Goal: Find specific page/section: Find specific page/section

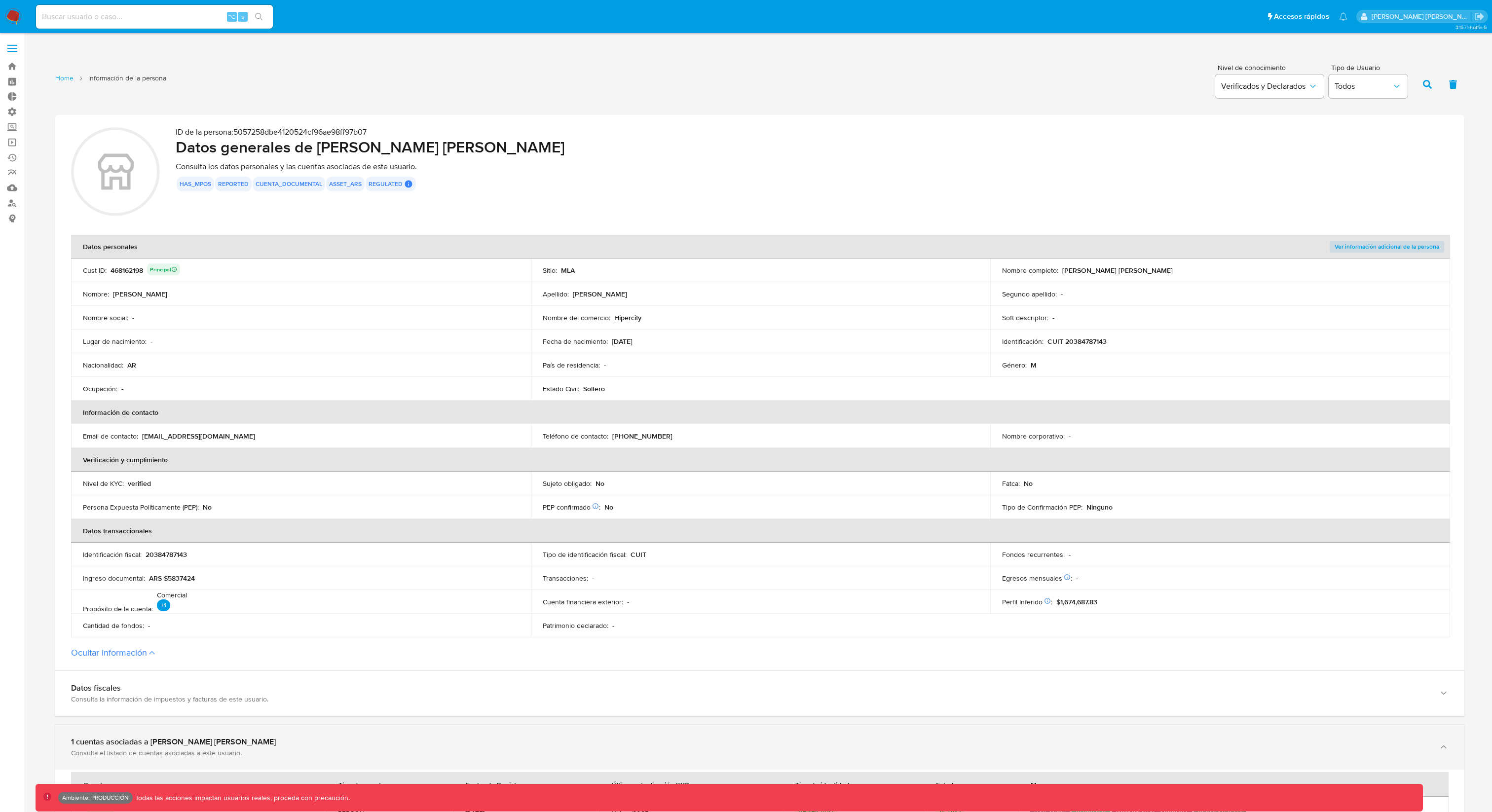
click at [138, 745] on div "1 cuentas asociadas a [PERSON_NAME] [PERSON_NAME]" at bounding box center [750, 742] width 1358 height 10
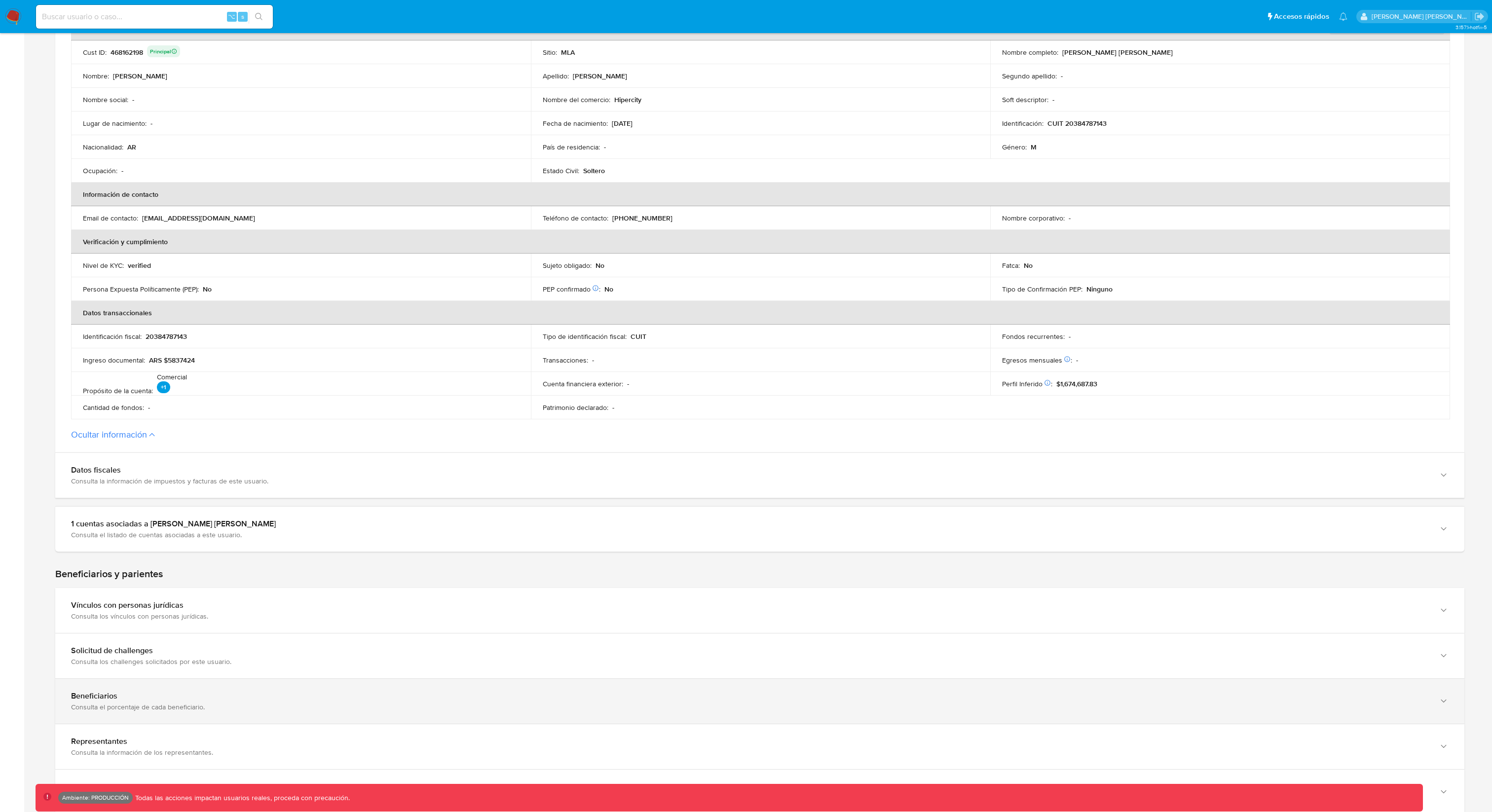
scroll to position [219, 0]
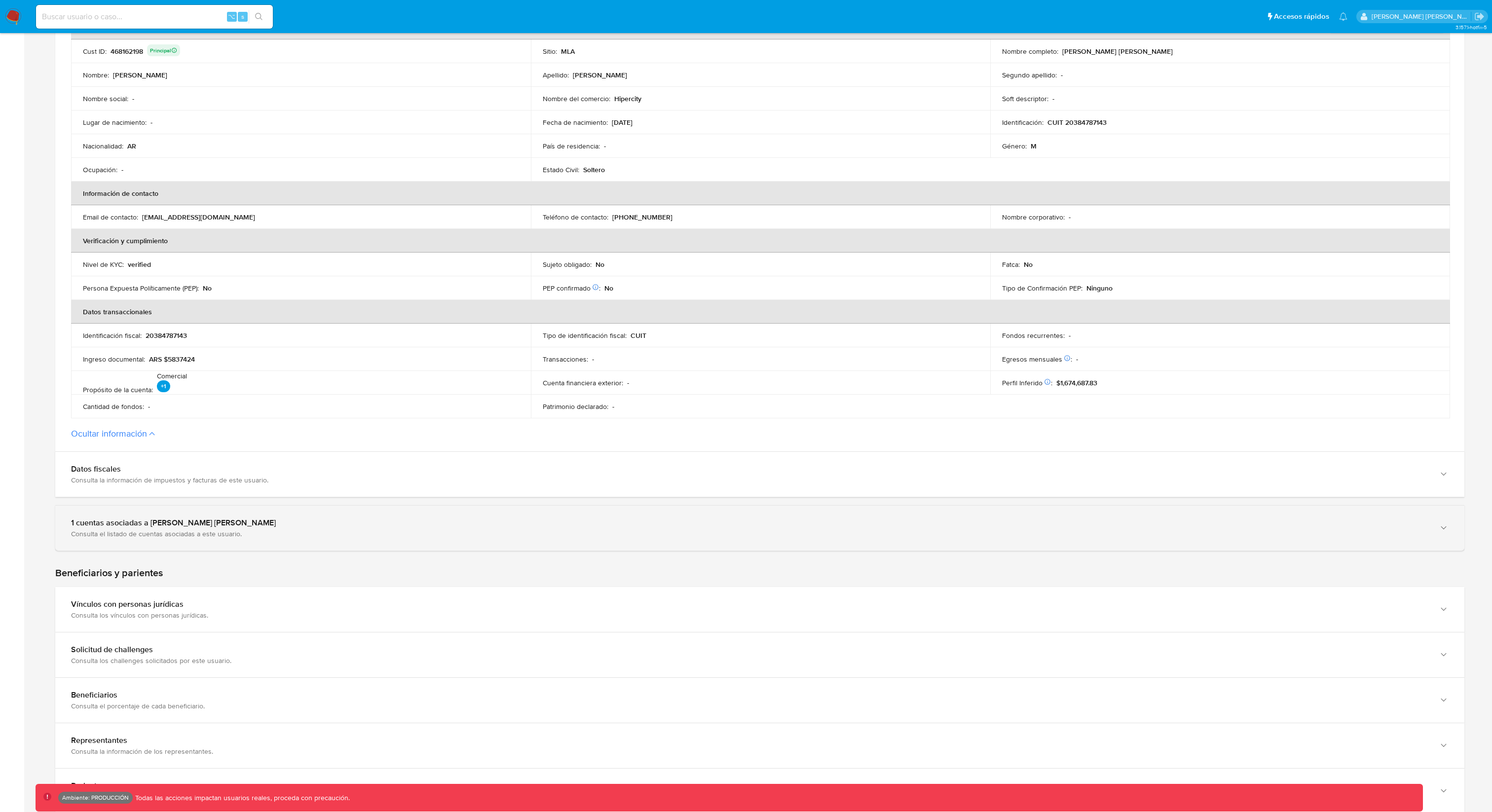
click at [226, 524] on div "1 cuentas asociadas a [PERSON_NAME] [PERSON_NAME]" at bounding box center [750, 522] width 1358 height 10
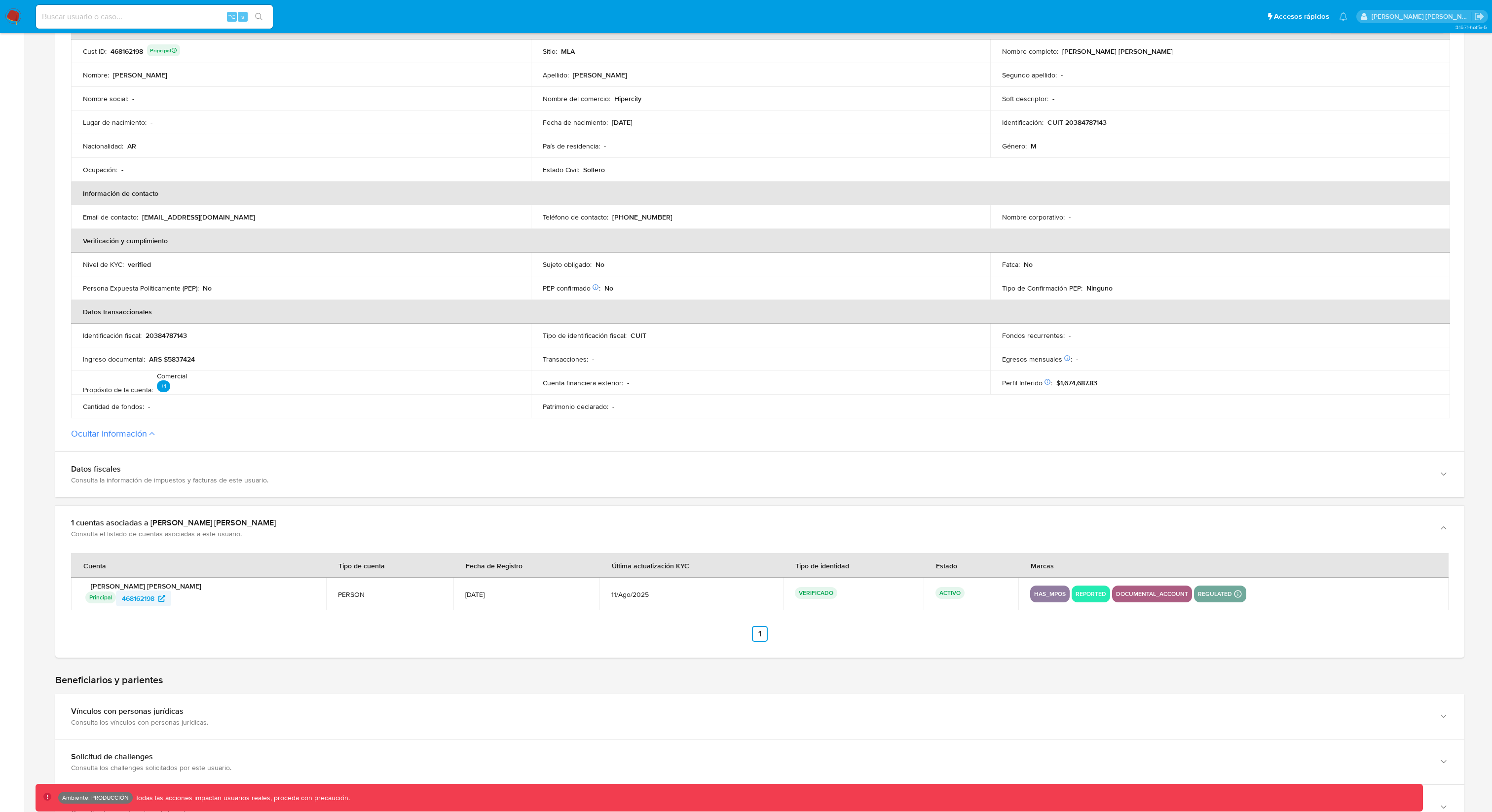
click at [149, 597] on span "468162198" at bounding box center [138, 598] width 32 height 16
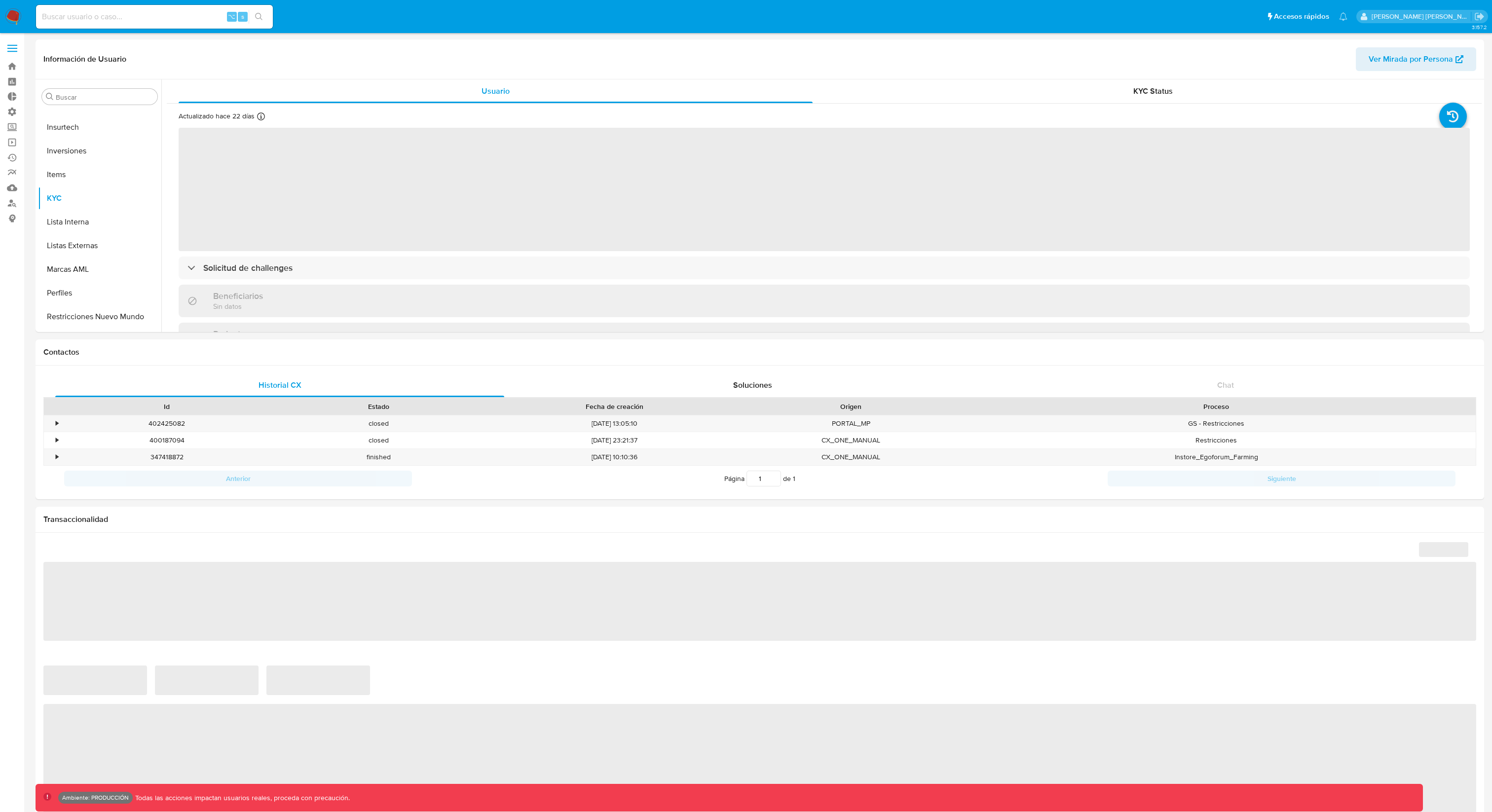
scroll to position [464, 0]
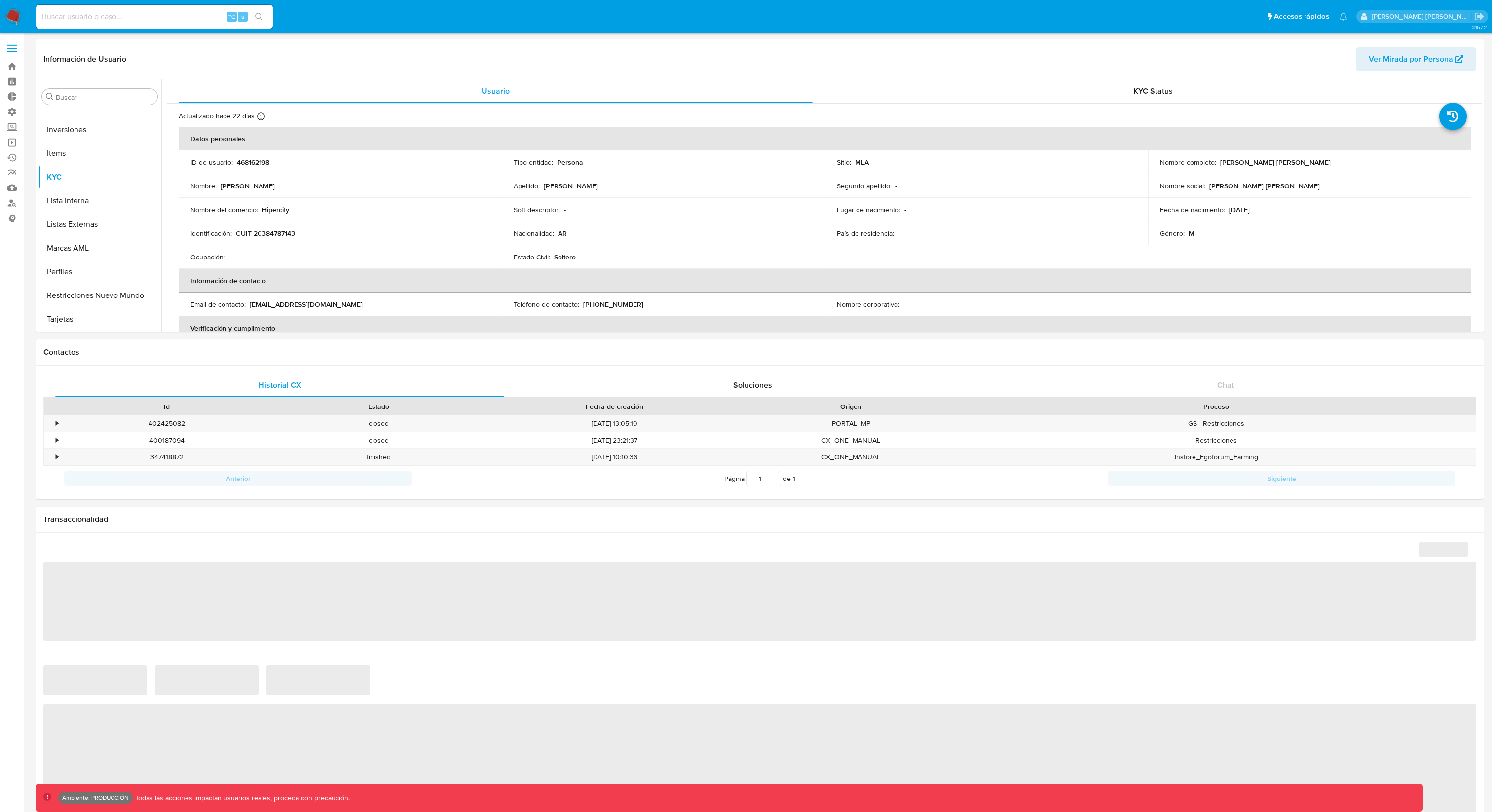
select select "10"
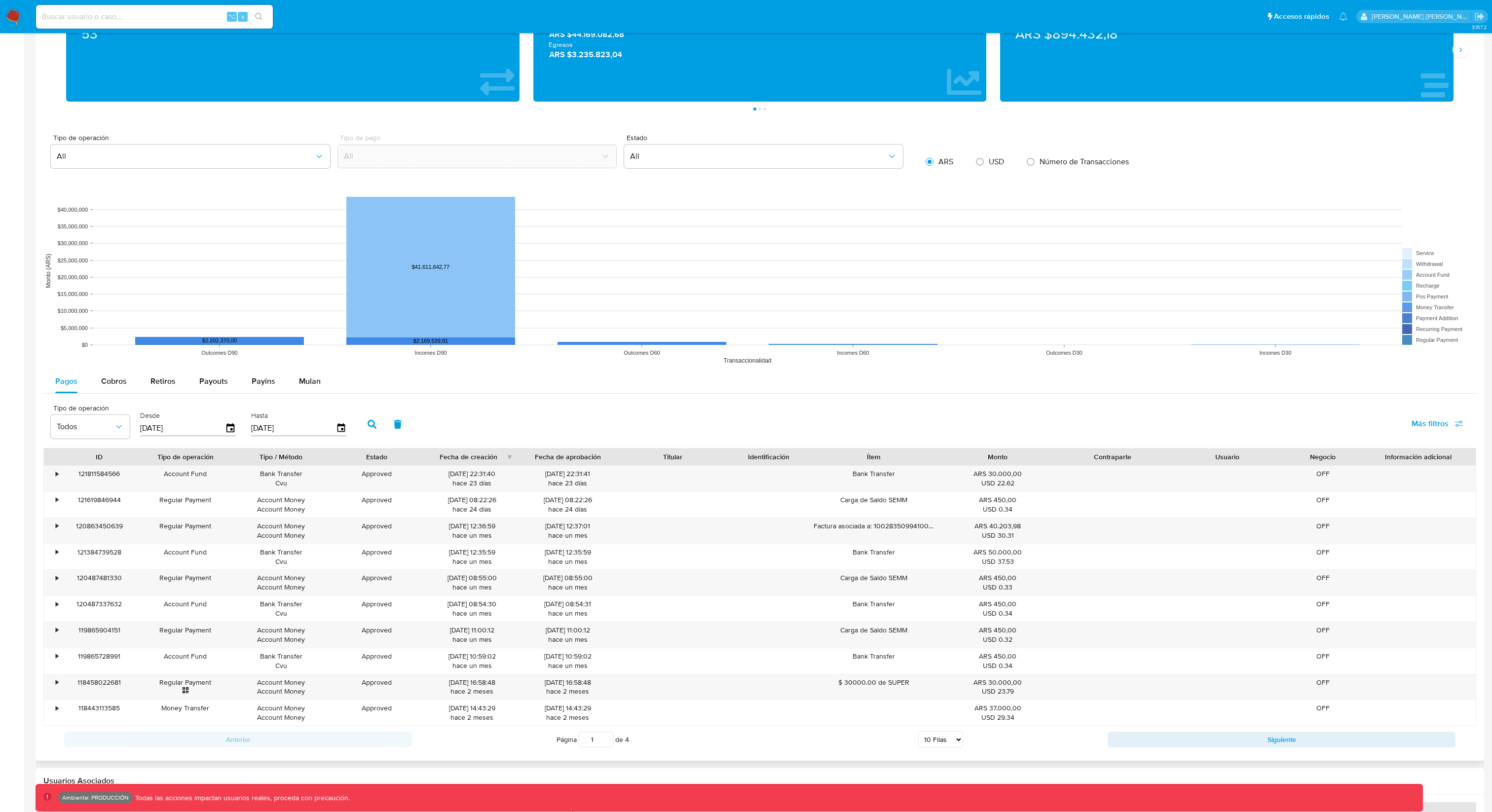
scroll to position [565, 0]
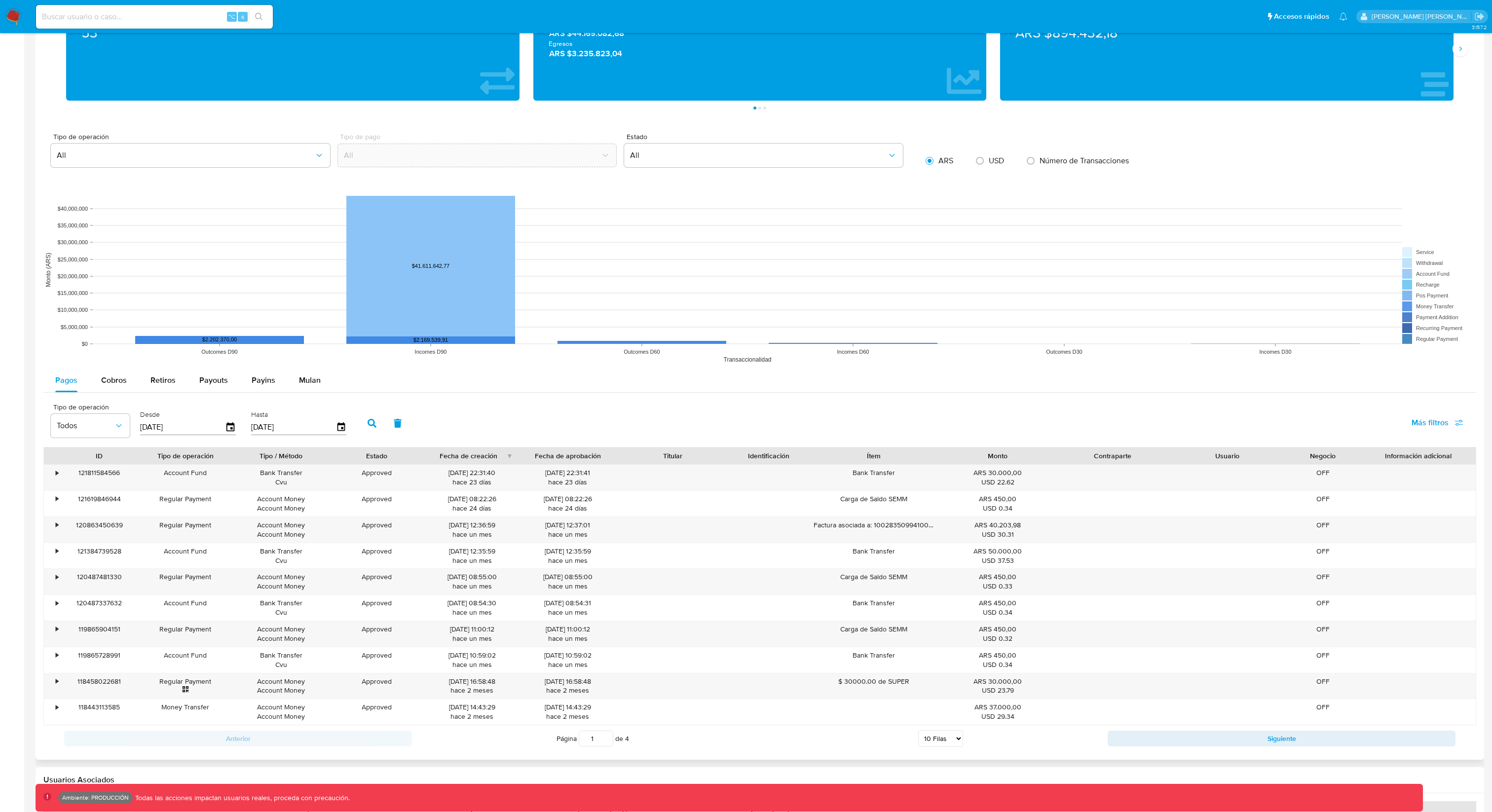
click at [371, 421] on icon "button" at bounding box center [372, 423] width 9 height 9
